Goal: Information Seeking & Learning: Learn about a topic

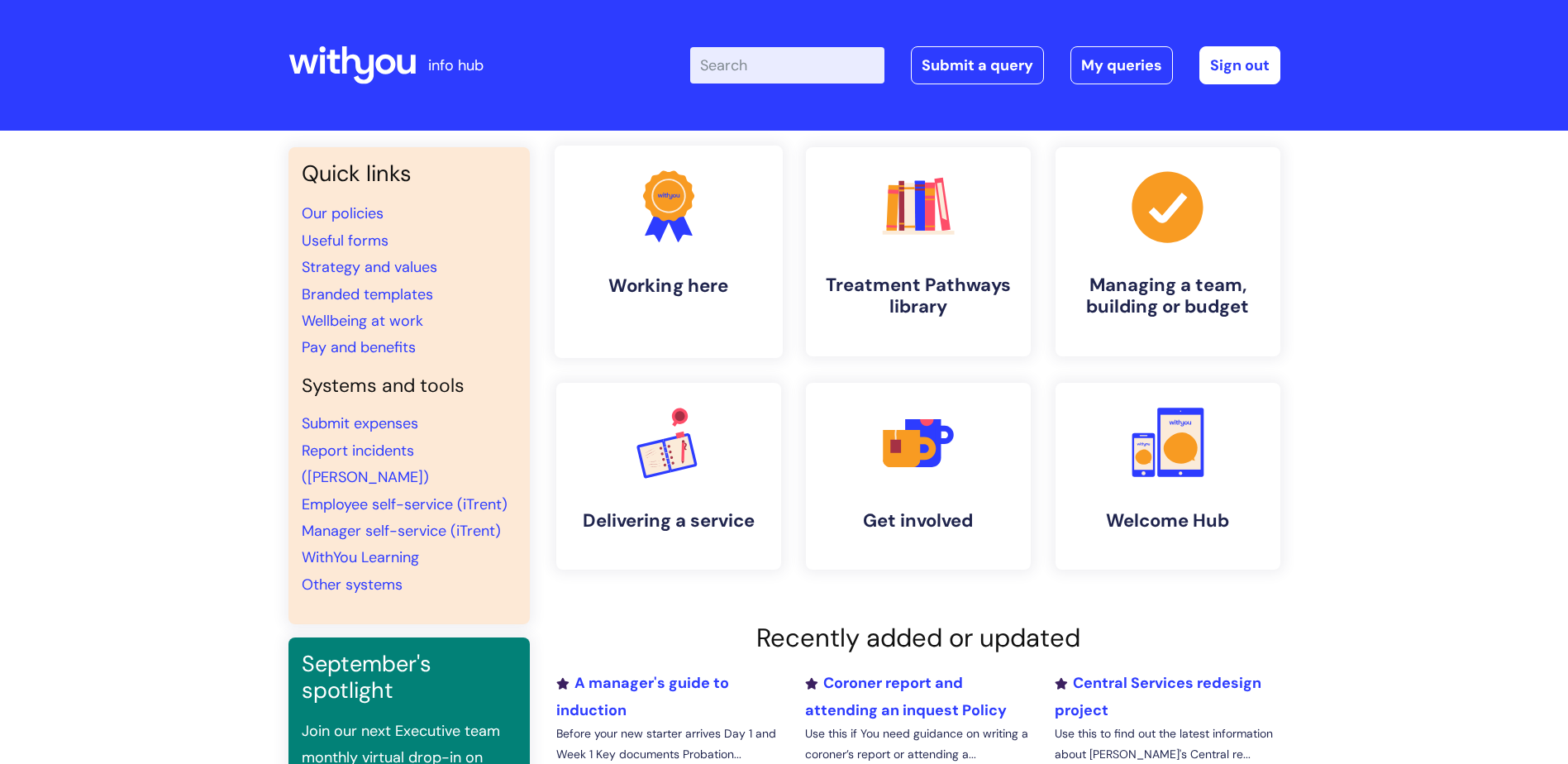
click at [679, 307] on link ".cls-1{fill:#f89b22;}.cls-1,.cls-2,.cls-3{stroke-width:0px;}.cls-2{fill:#2d3cff…" at bounding box center [668, 252] width 229 height 213
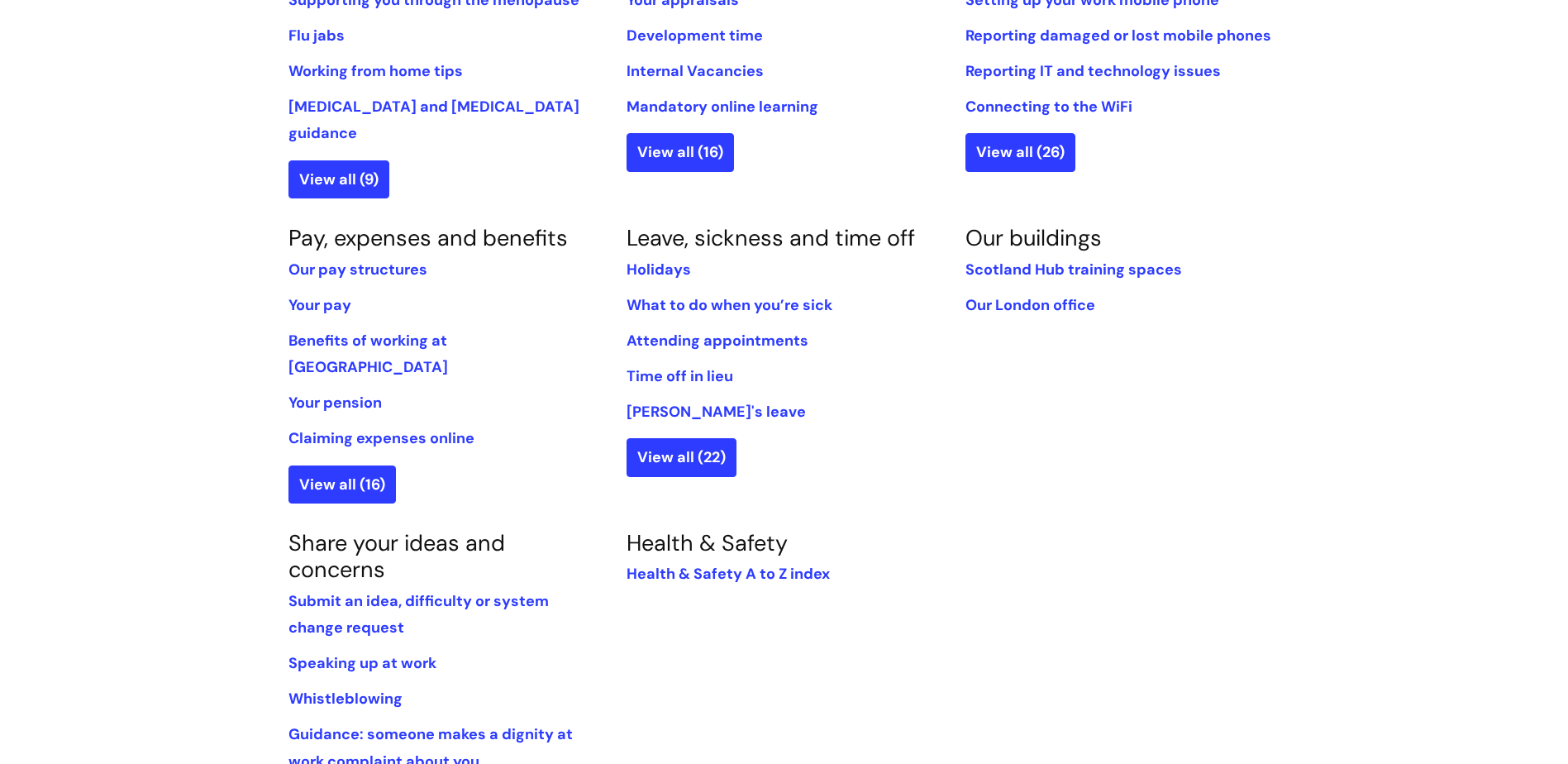
scroll to position [827, 0]
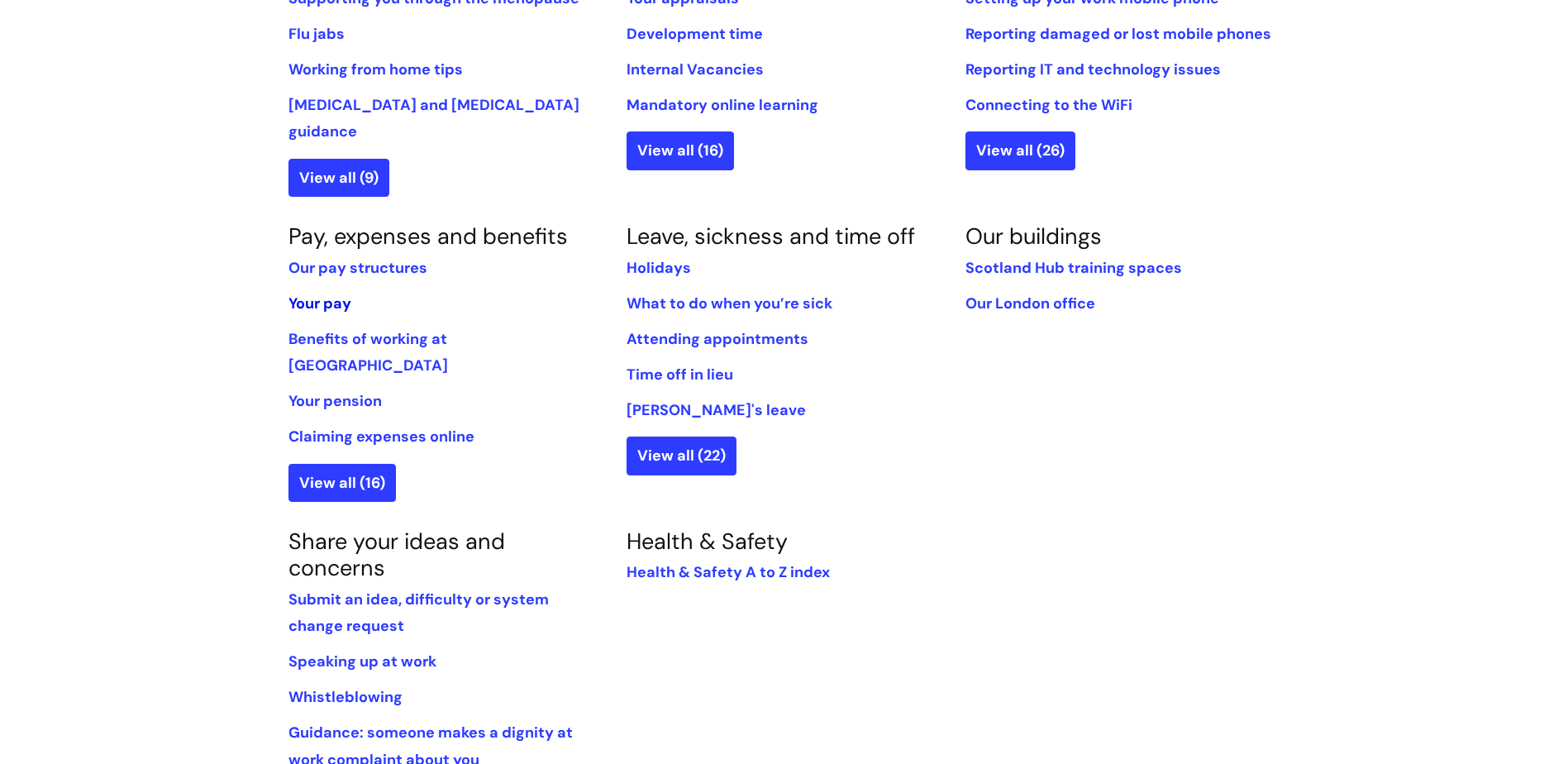
click at [328, 293] on link "Your pay" at bounding box center [320, 303] width 63 height 19
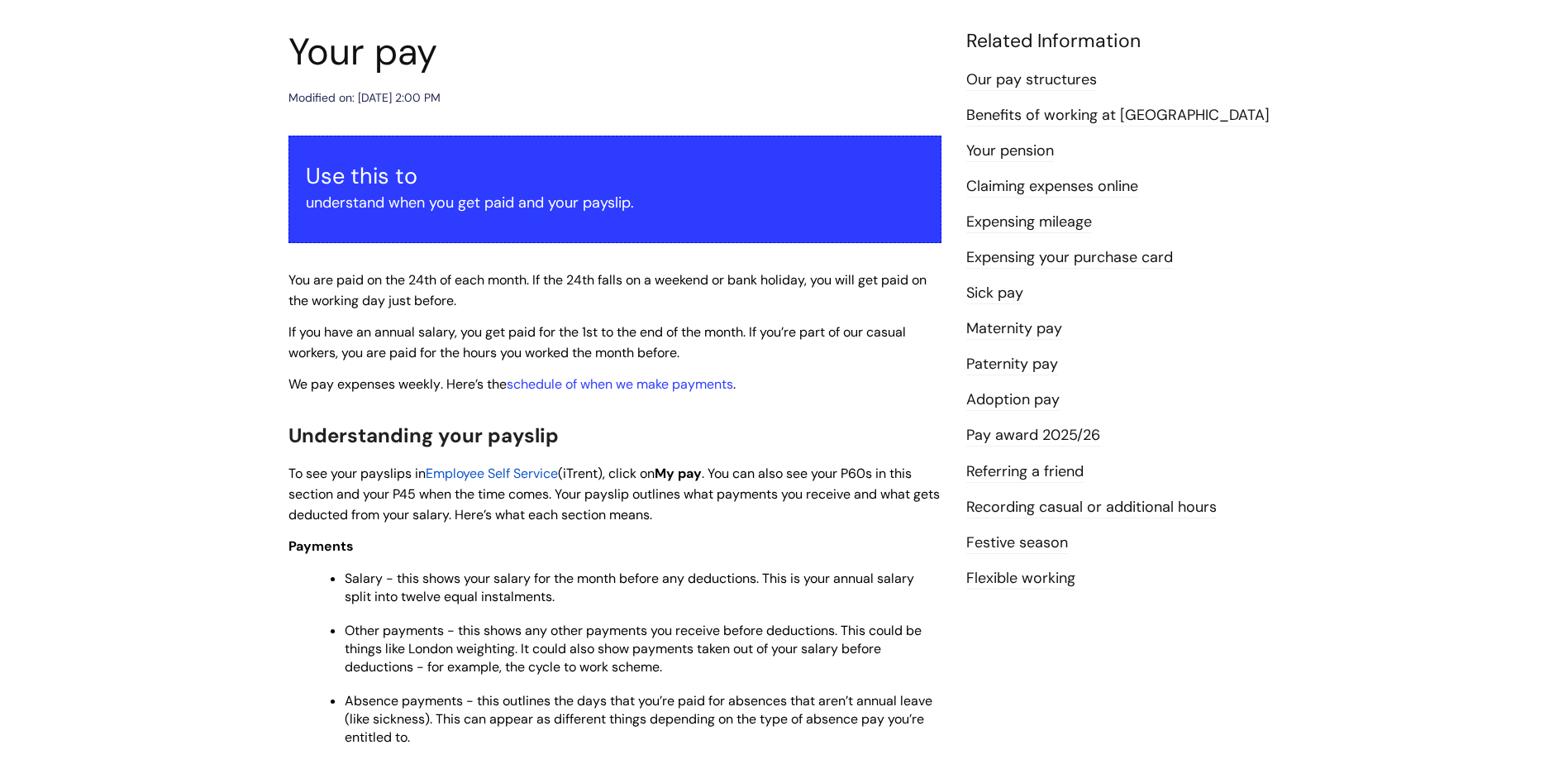
scroll to position [248, 0]
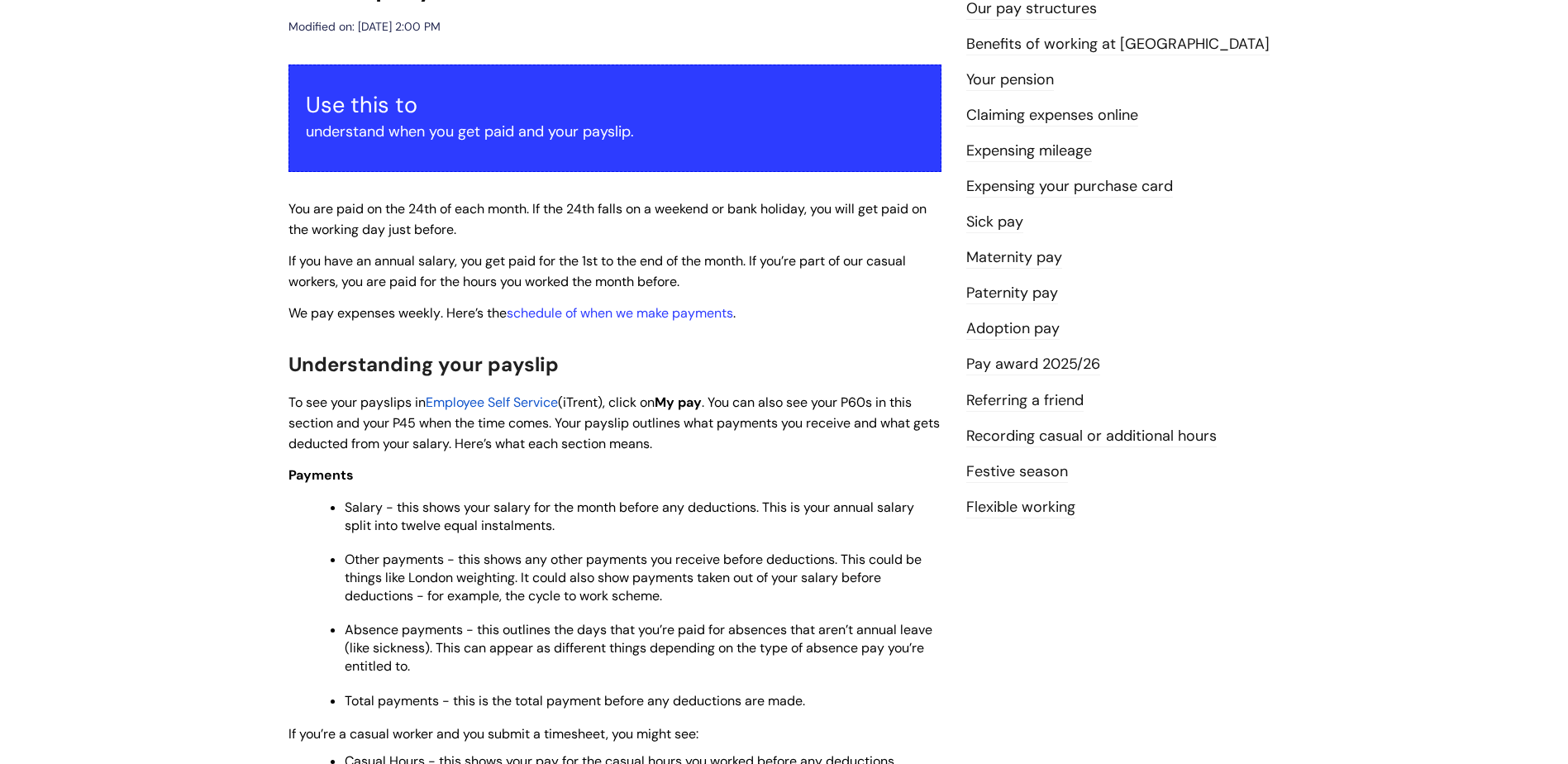
click at [1063, 363] on link "Pay award 2025/26" at bounding box center [1033, 364] width 134 height 21
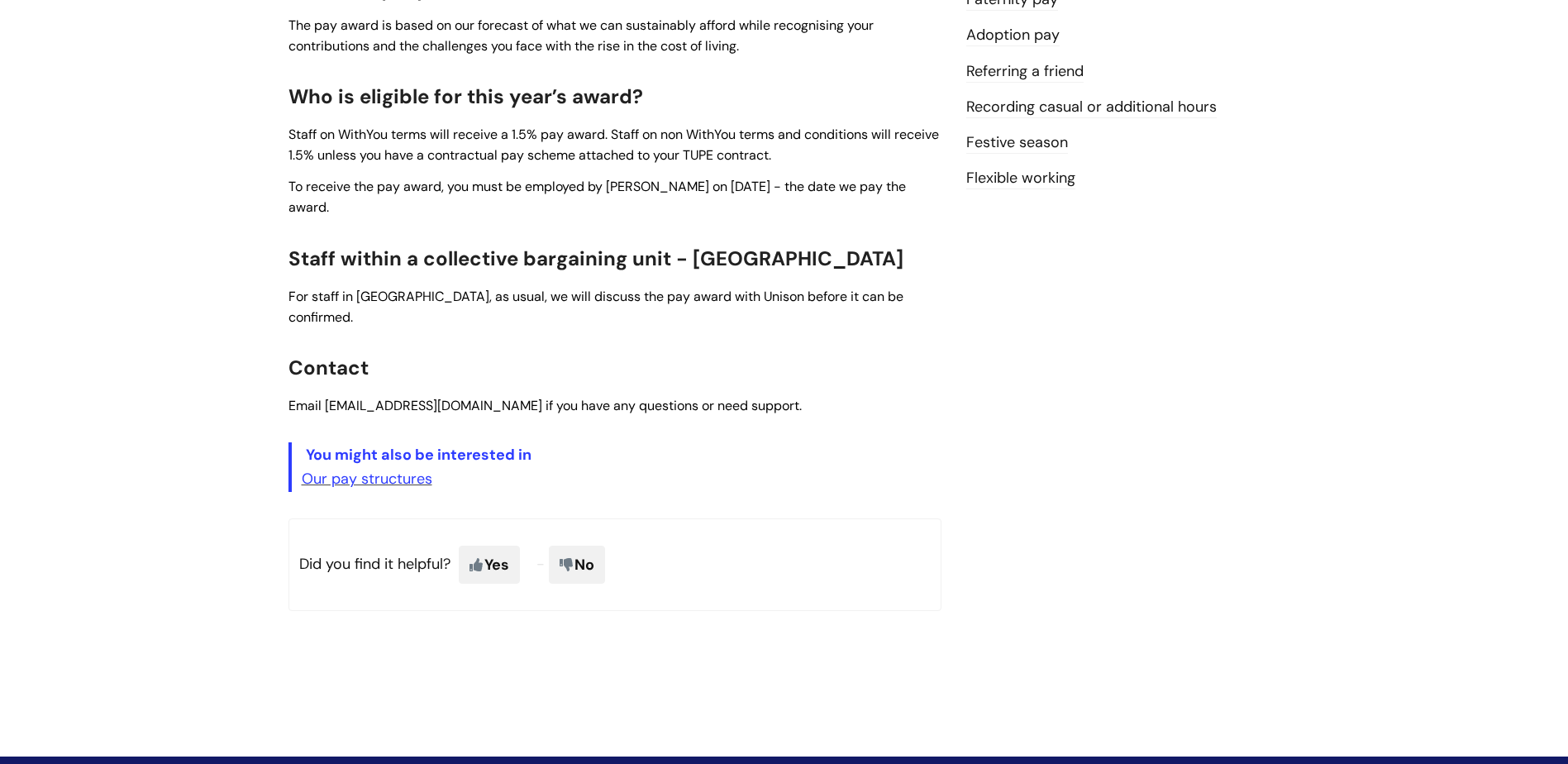
scroll to position [579, 0]
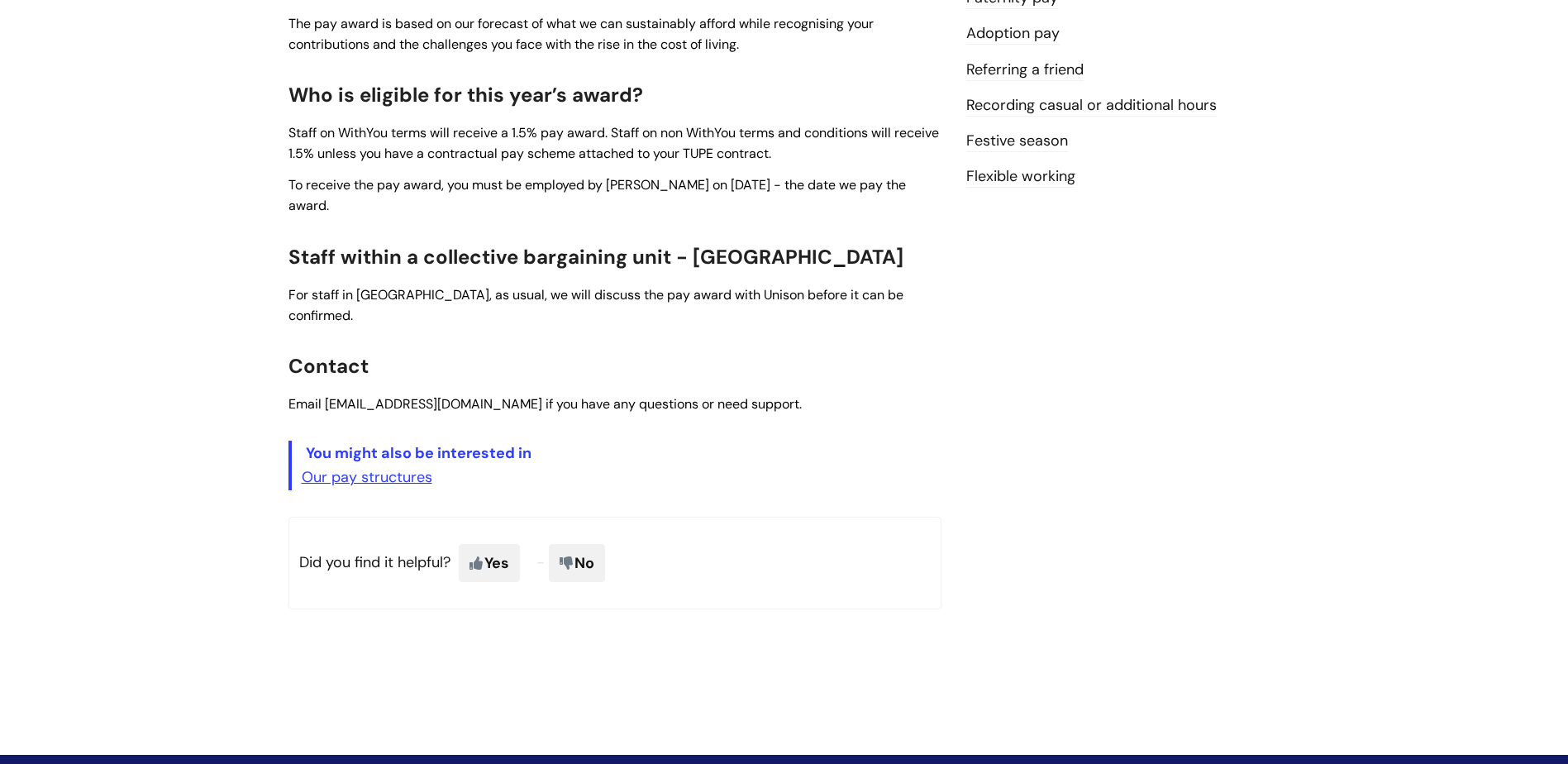
click at [356, 464] on p "Our pay structures" at bounding box center [622, 477] width 640 height 27
click at [361, 467] on link "Our pay structures" at bounding box center [367, 477] width 130 height 19
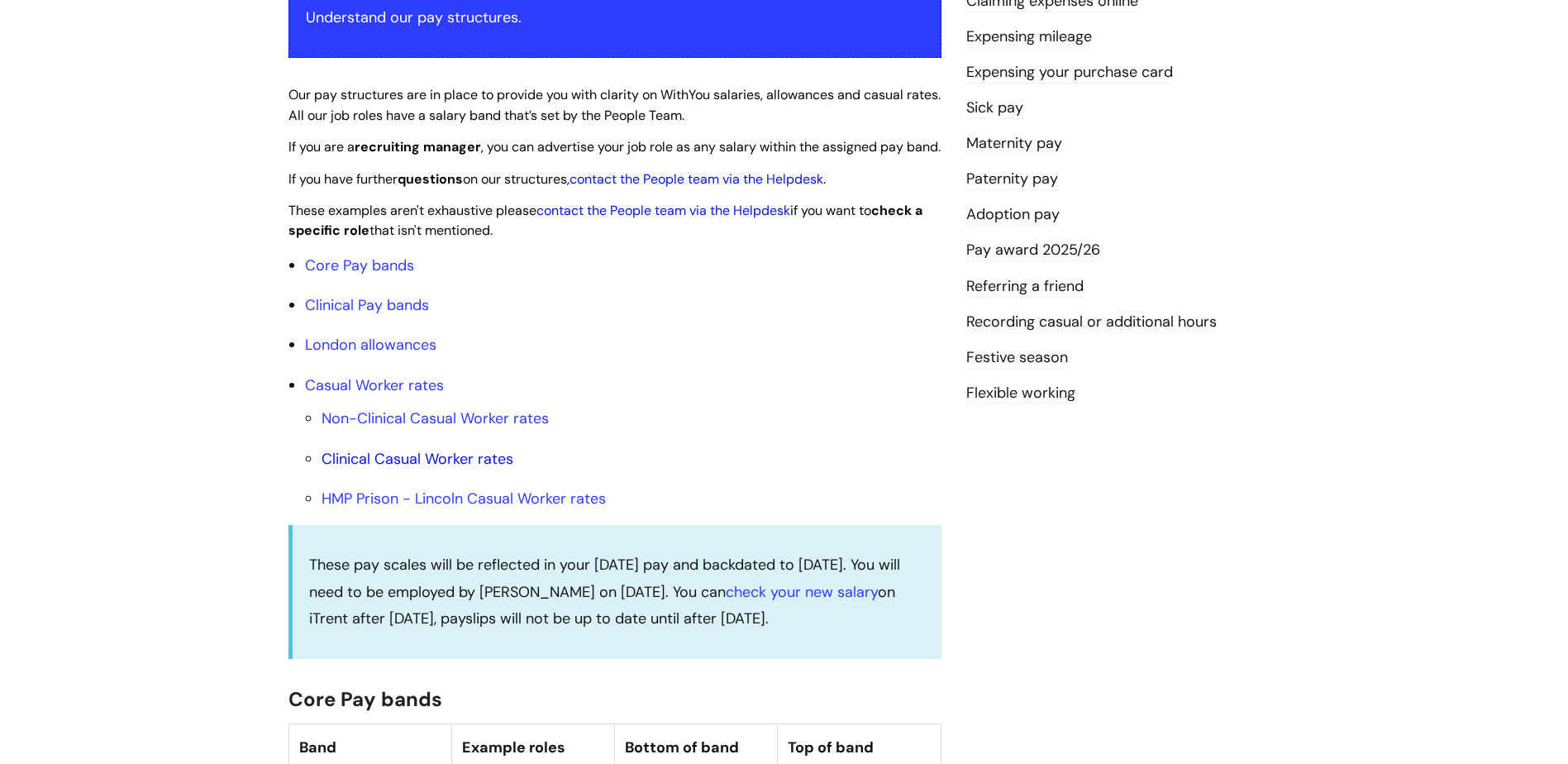
scroll to position [414, 0]
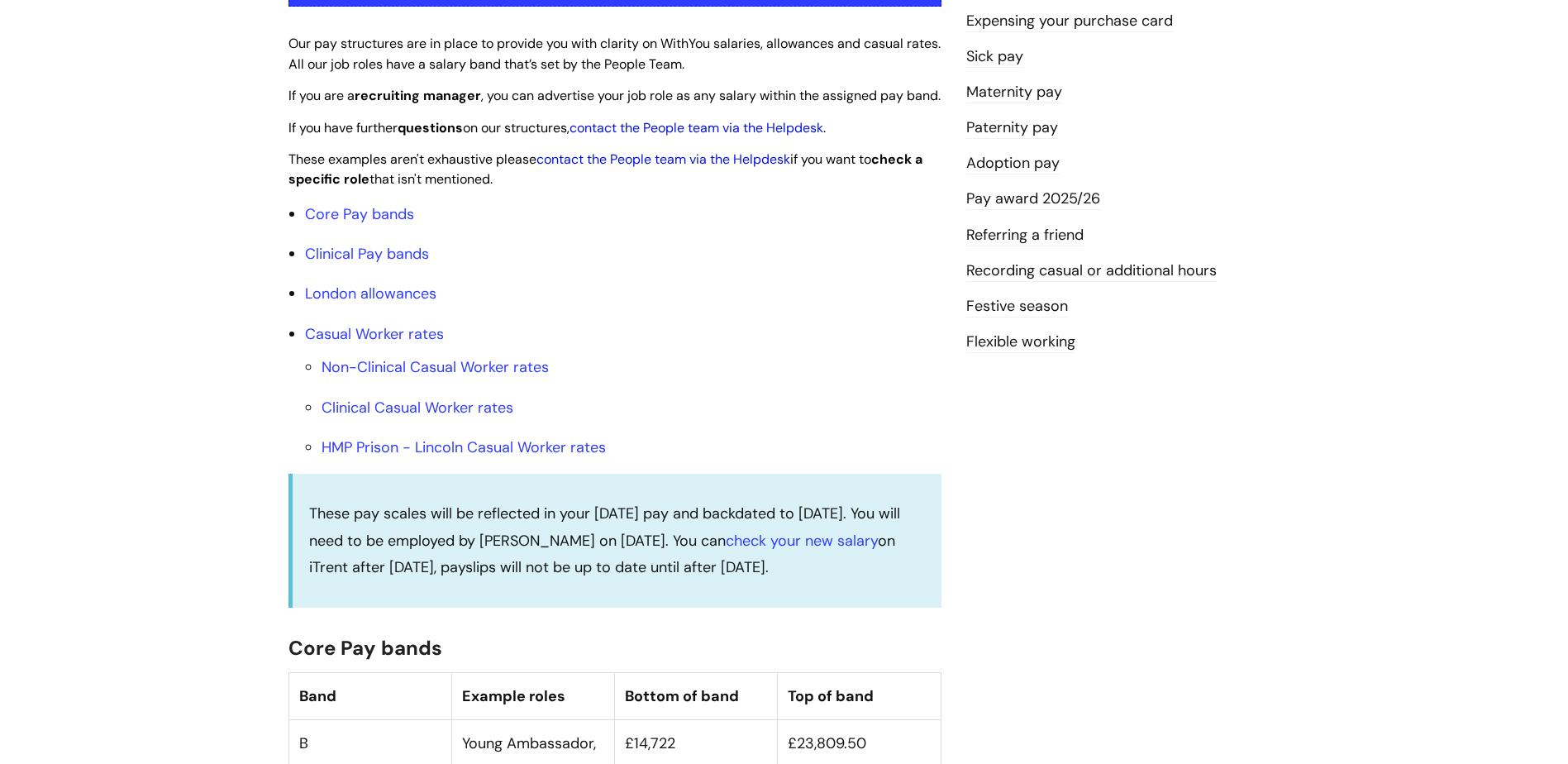
click at [1013, 302] on link "Festive season" at bounding box center [1017, 307] width 102 height 21
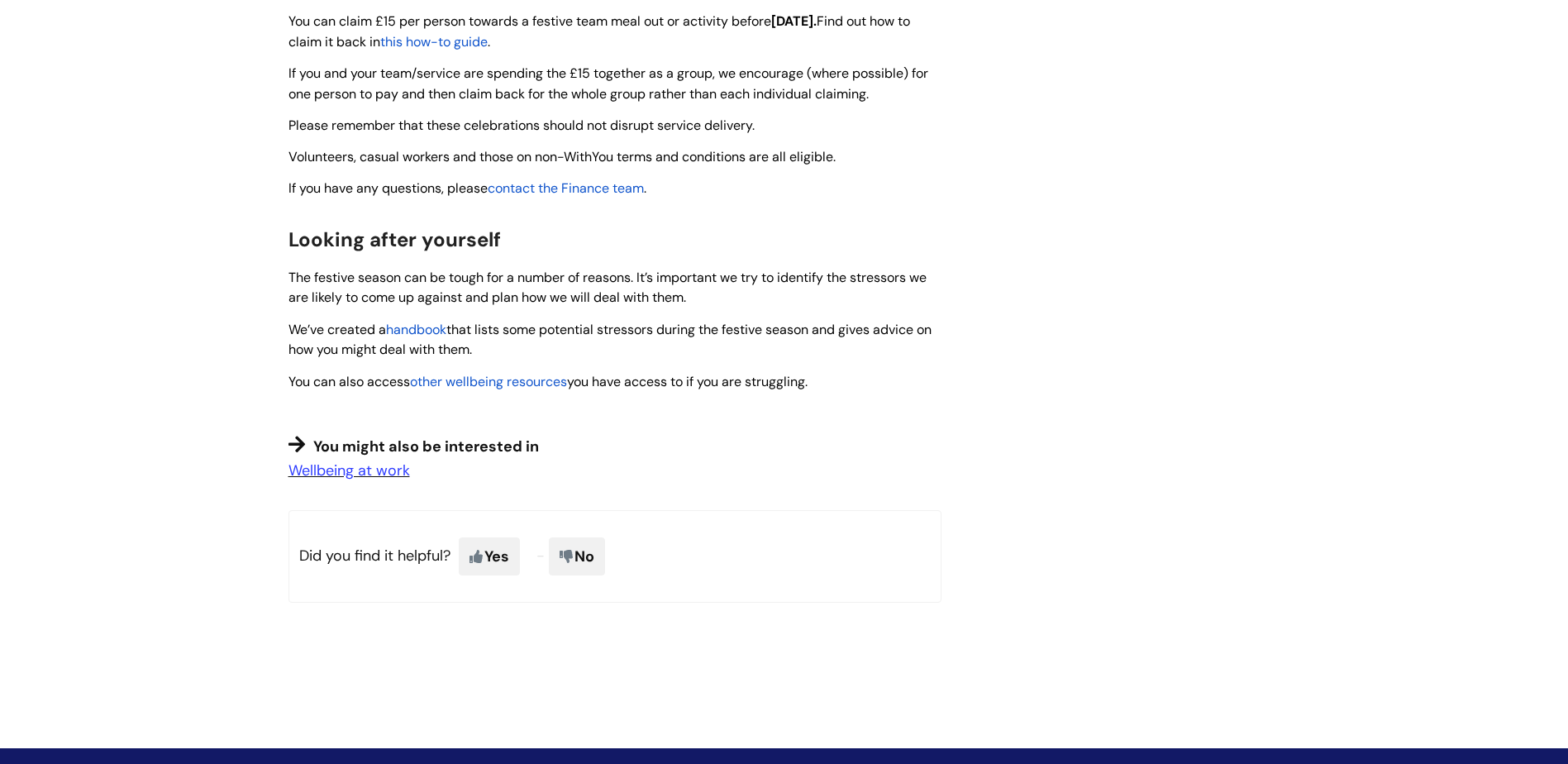
scroll to position [1158, 0]
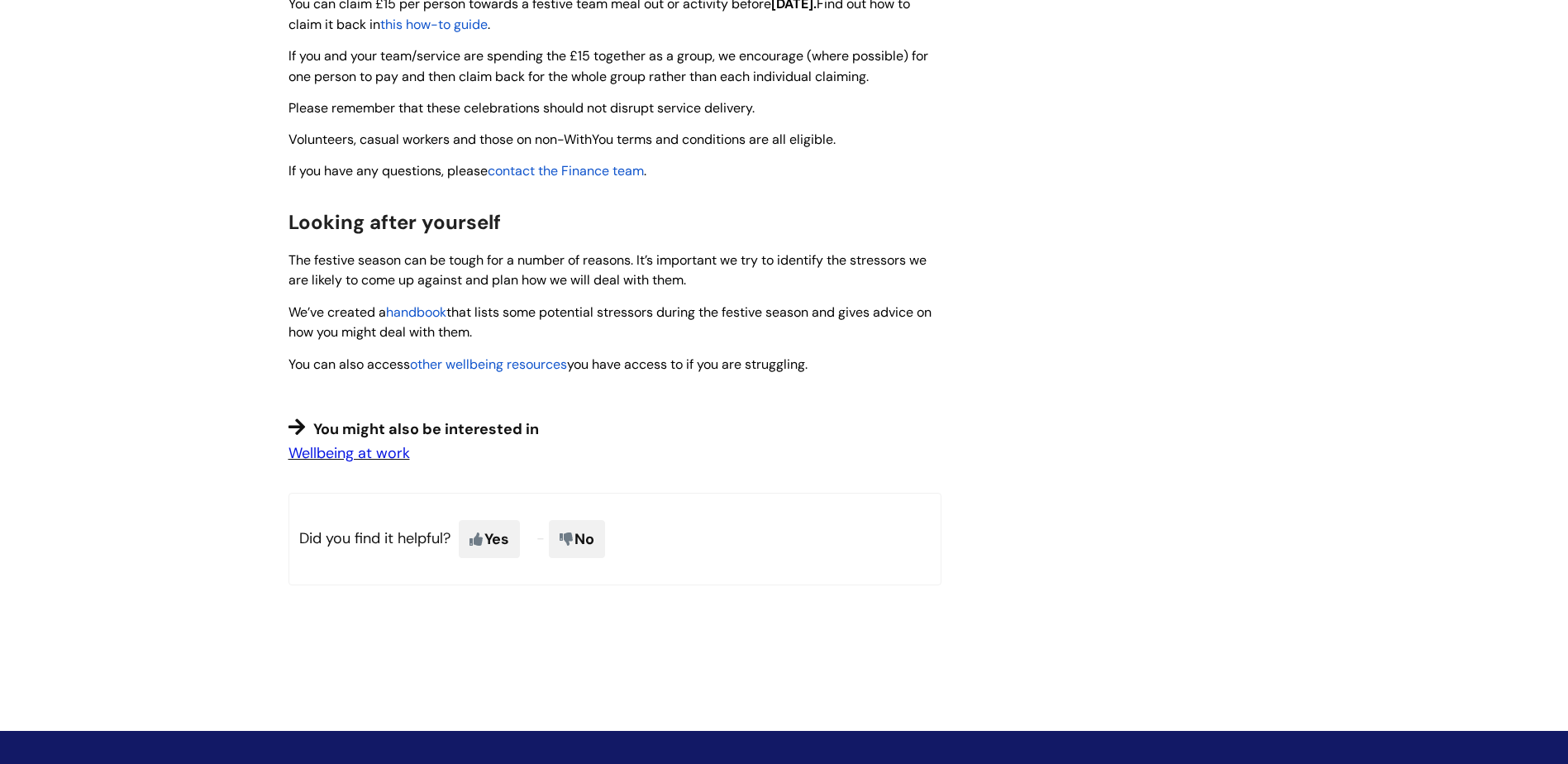
click at [382, 447] on link "Wellbeing at work" at bounding box center [349, 453] width 121 height 19
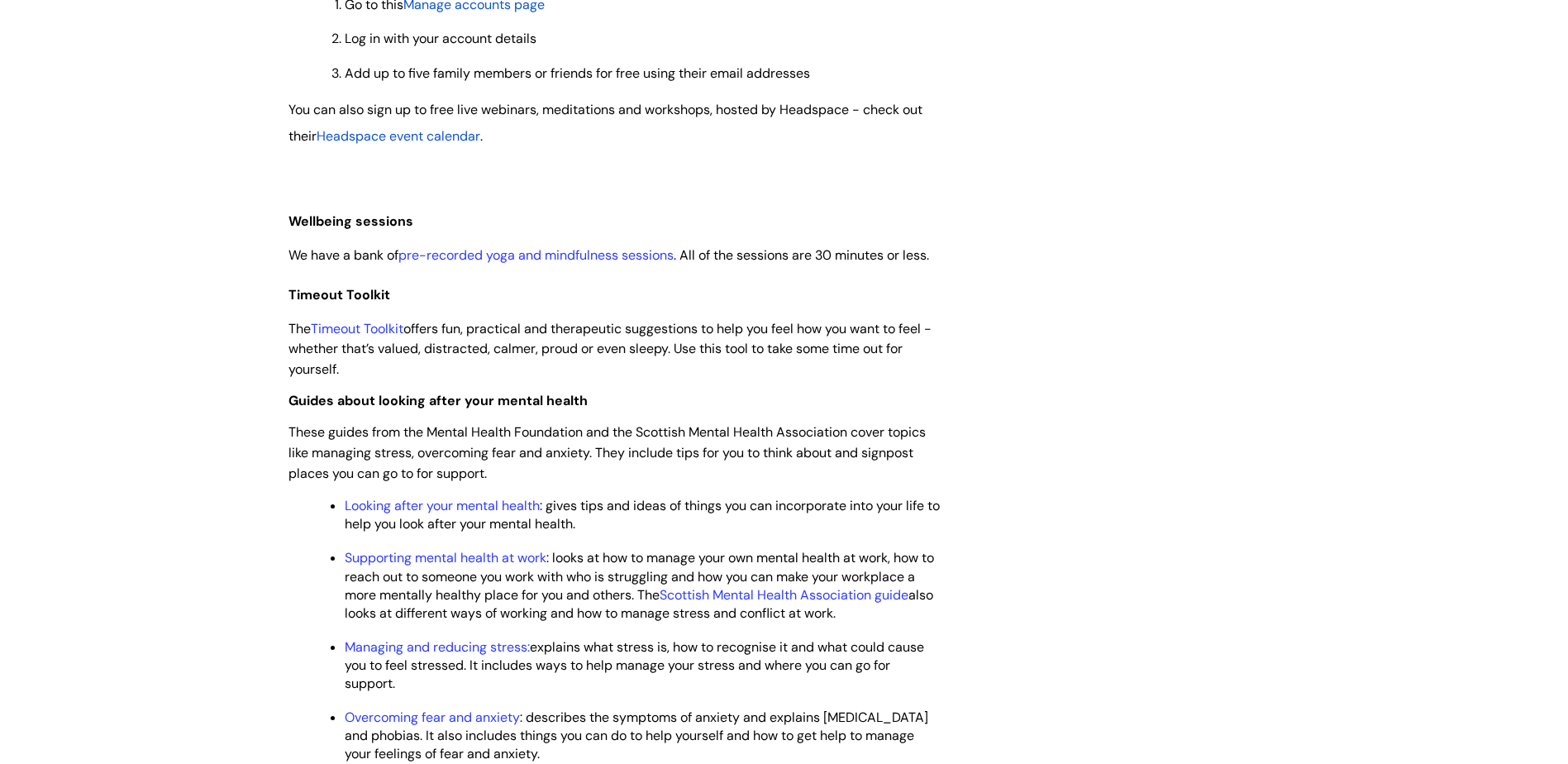
scroll to position [1736, 0]
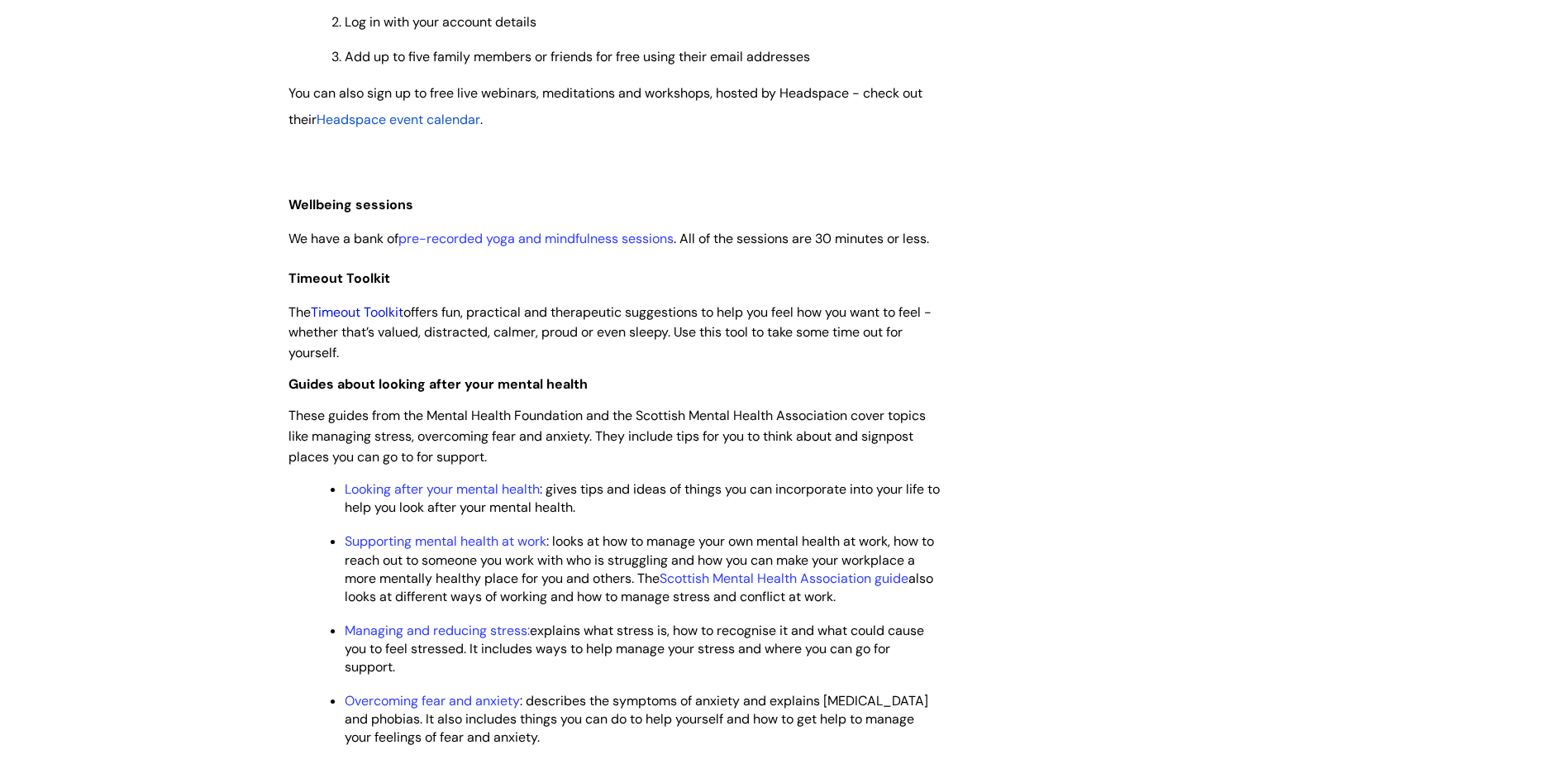
click at [359, 321] on link "Timeout Toolkit" at bounding box center [357, 312] width 93 height 18
